Goal: Check status

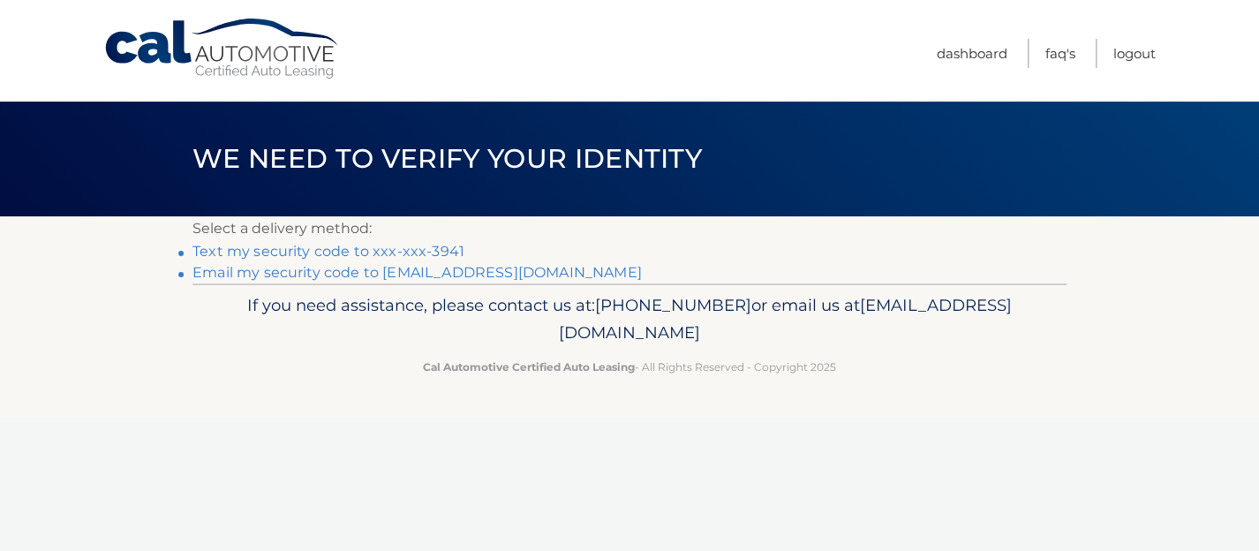
click at [237, 250] on link "Text my security code to xxx-xxx-3941" at bounding box center [328, 251] width 272 height 17
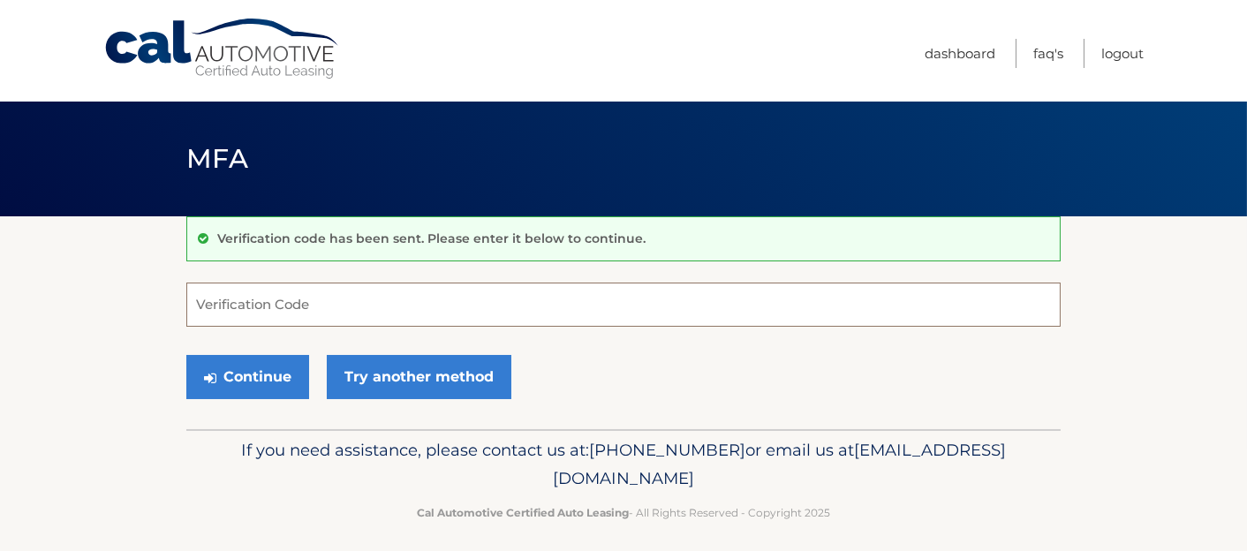
click at [324, 299] on input "Verification Code" at bounding box center [623, 305] width 874 height 44
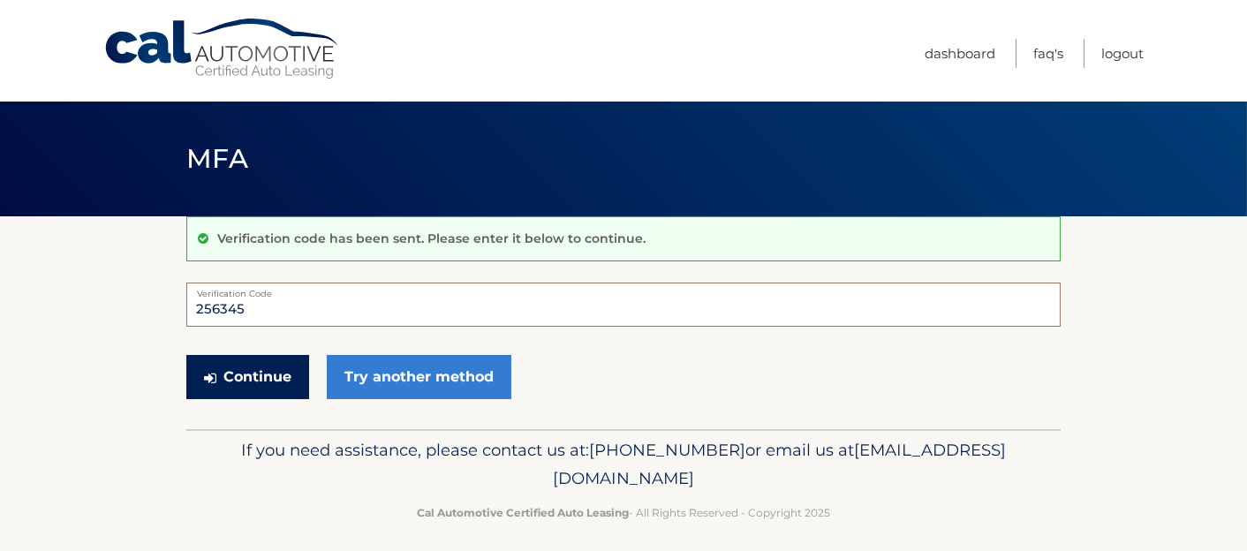
type input "256345"
click at [245, 381] on button "Continue" at bounding box center [247, 377] width 123 height 44
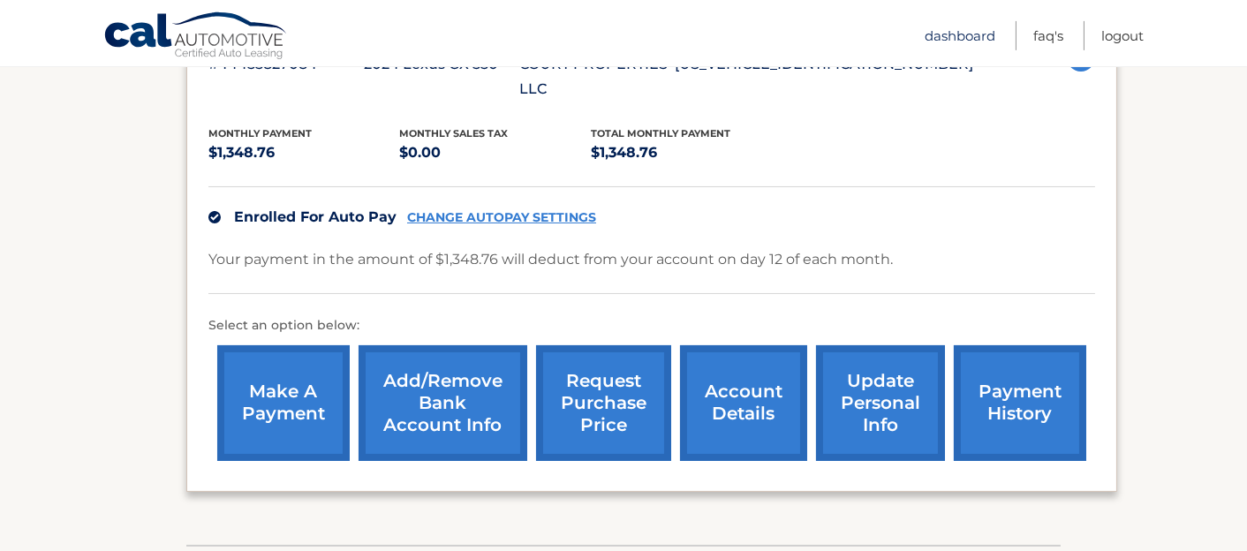
scroll to position [420, 0]
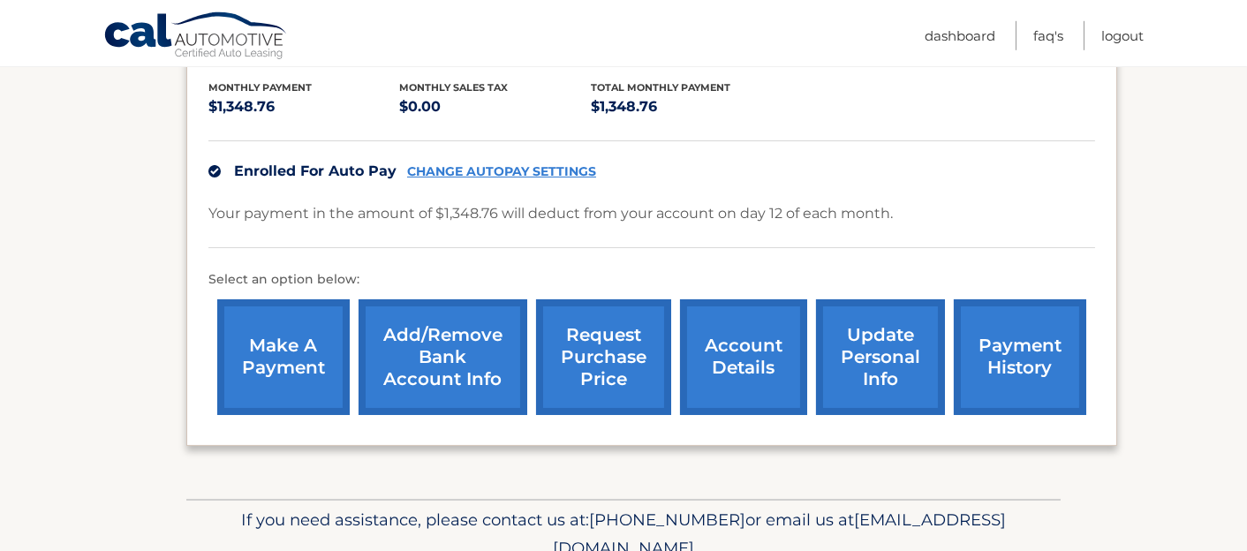
click at [961, 374] on link "payment history" at bounding box center [1020, 357] width 132 height 116
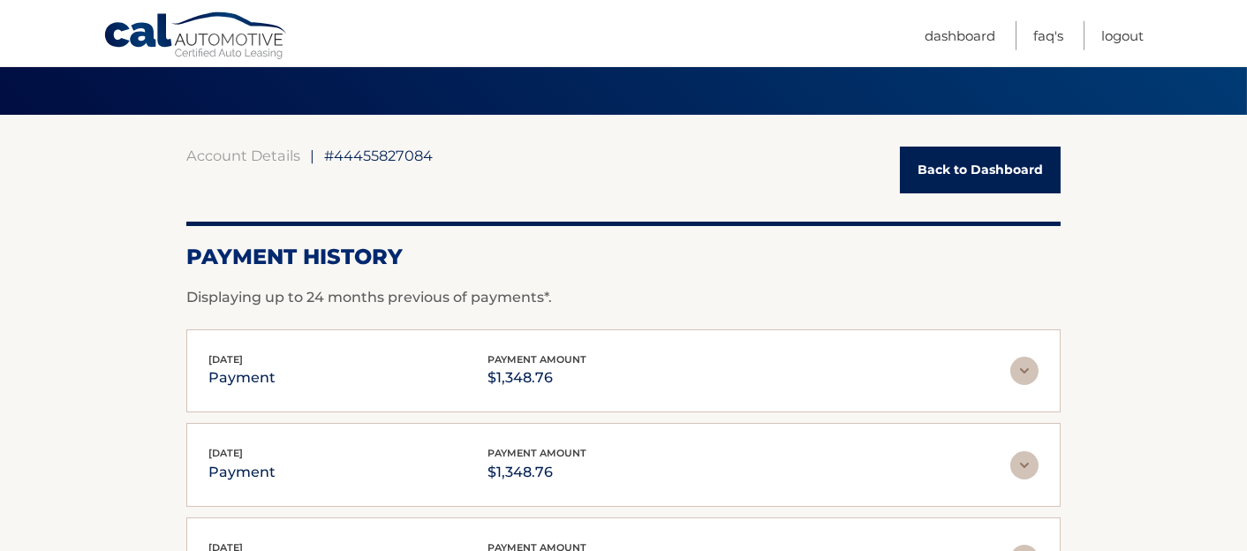
scroll to position [157, 0]
